Goal: Task Accomplishment & Management: Manage account settings

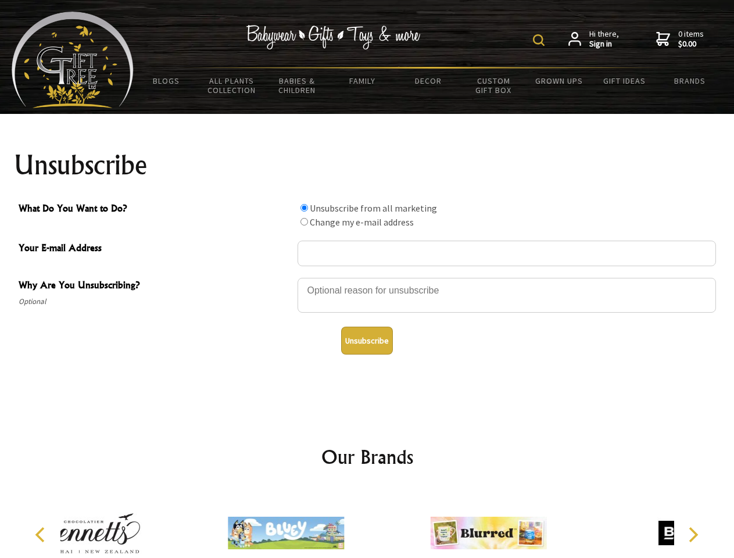
click at [540, 40] on img at bounding box center [539, 40] width 12 height 12
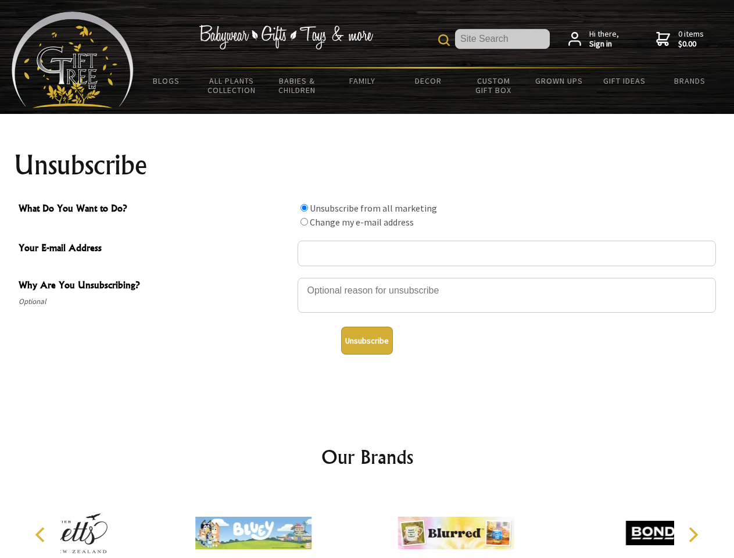
click at [367, 277] on div at bounding box center [507, 297] width 418 height 41
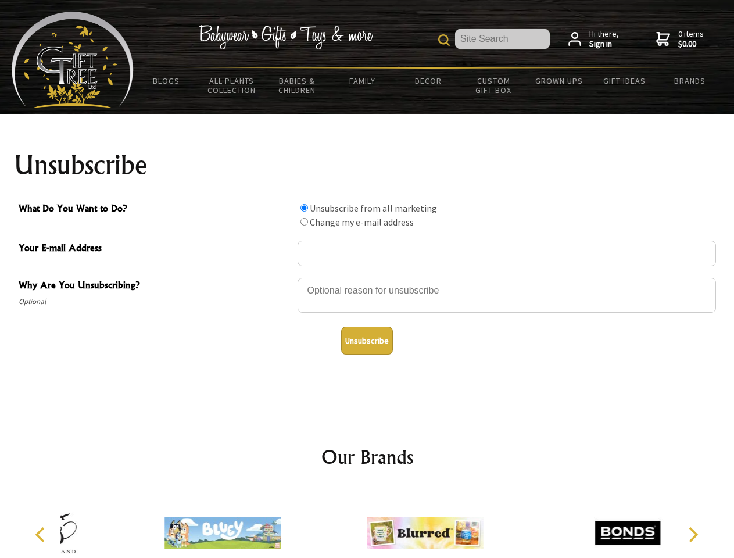
click at [304, 207] on input "What Do You Want to Do?" at bounding box center [304, 208] width 8 height 8
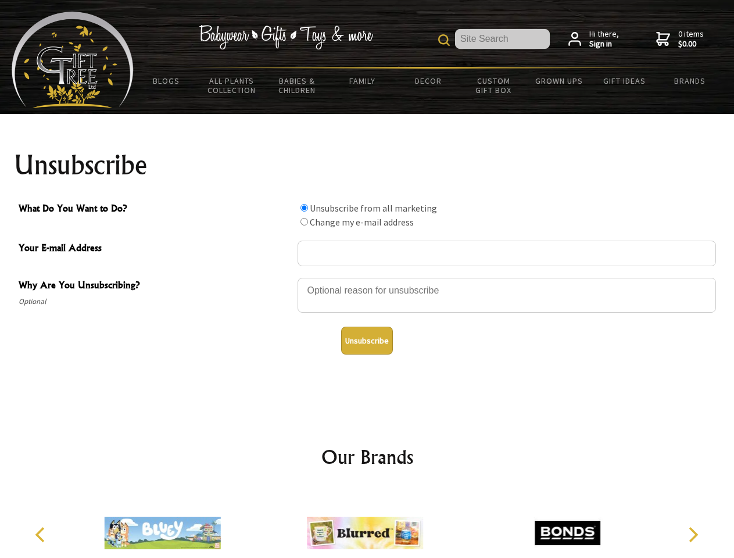
click at [304, 221] on input "What Do You Want to Do?" at bounding box center [304, 222] width 8 height 8
radio input "true"
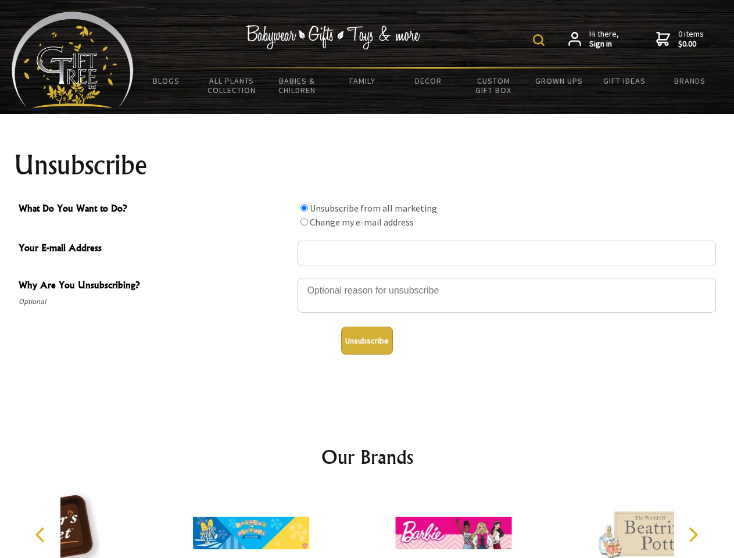
click at [540, 40] on img at bounding box center [539, 40] width 12 height 12
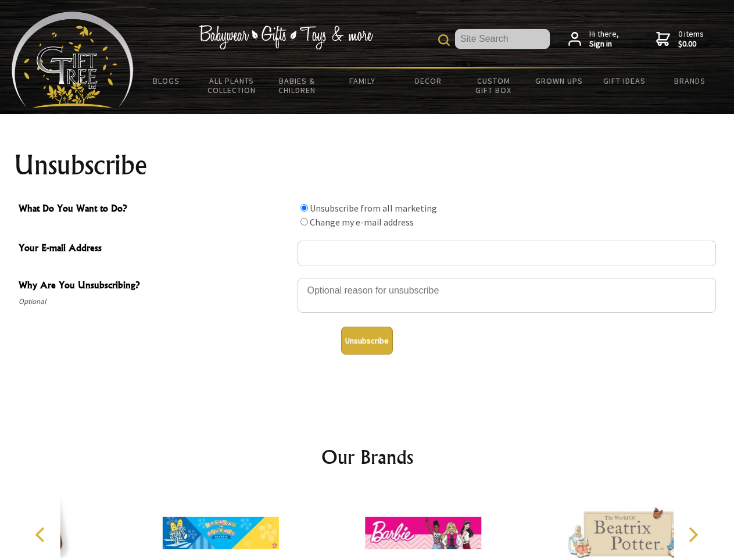
click at [367, 277] on div at bounding box center [507, 297] width 418 height 41
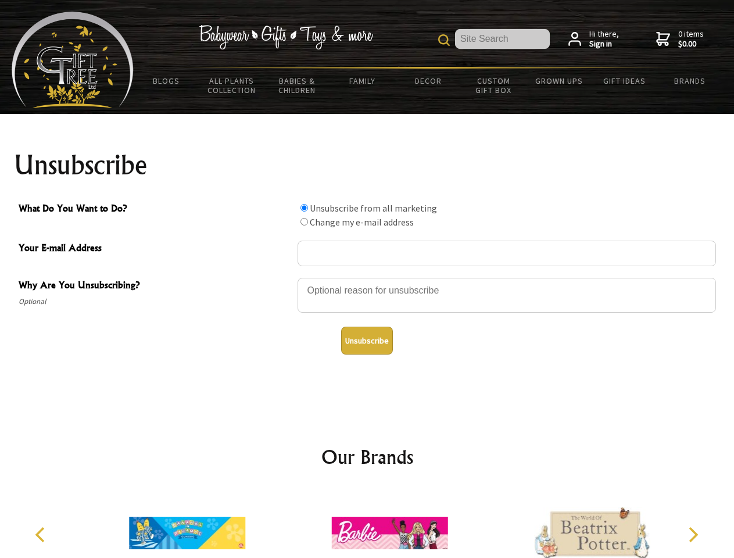
click at [304, 207] on input "What Do You Want to Do?" at bounding box center [304, 208] width 8 height 8
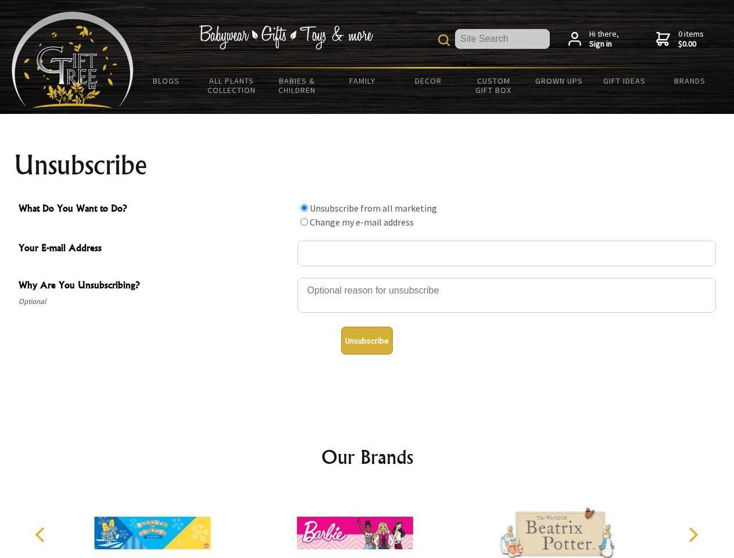
click at [304, 221] on input "What Do You Want to Do?" at bounding box center [304, 222] width 8 height 8
radio input "true"
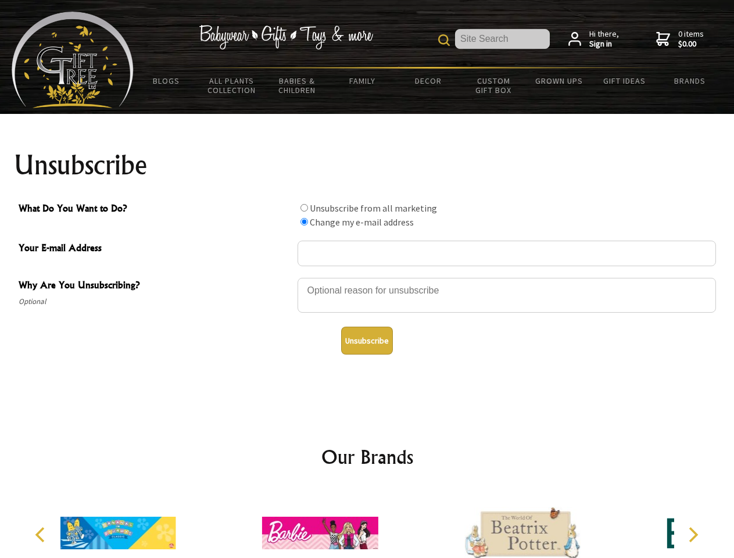
click at [367, 341] on button "Unsubscribe" at bounding box center [367, 341] width 52 height 28
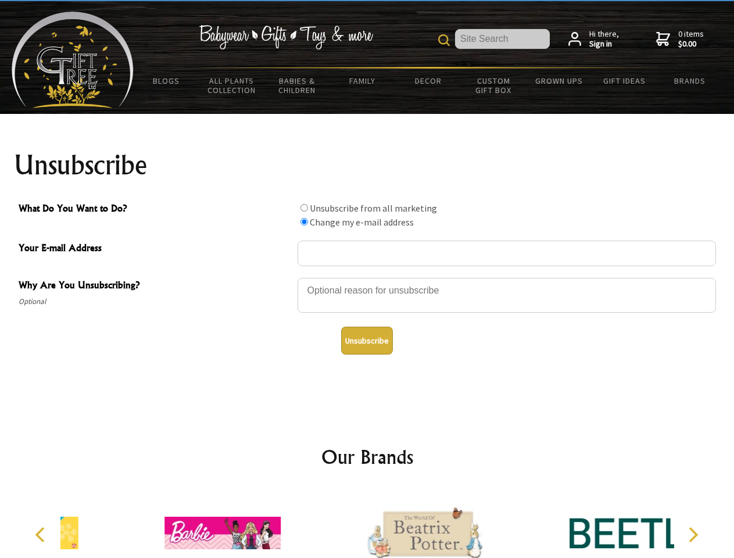
click at [367, 524] on img at bounding box center [425, 532] width 116 height 87
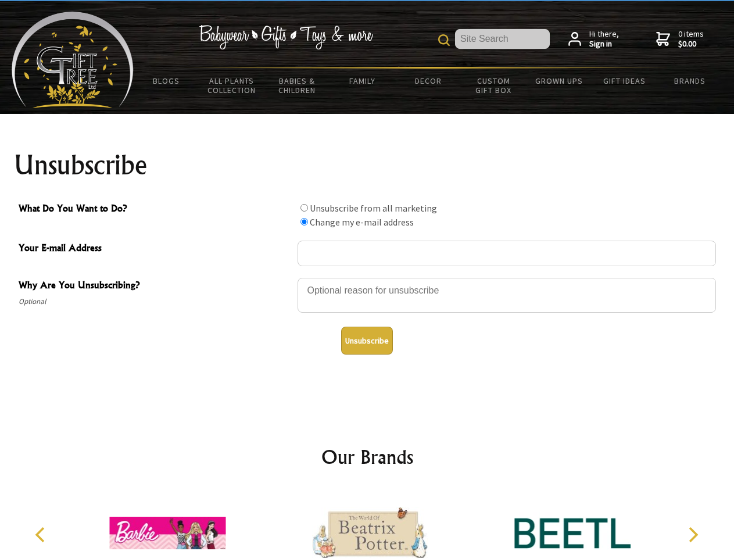
click at [42, 535] on icon "Previous" at bounding box center [41, 534] width 15 height 15
click at [693, 535] on icon "Next" at bounding box center [692, 534] width 15 height 15
